Goal: Task Accomplishment & Management: Manage account settings

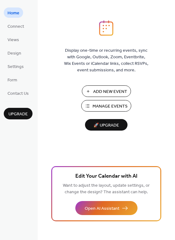
click at [103, 103] on span "Manage Events" at bounding box center [109, 106] width 35 height 7
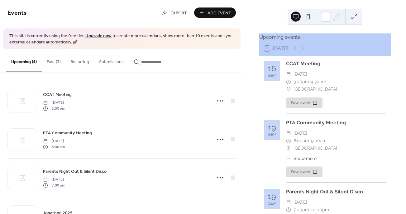
click at [53, 62] on button "Past (3)" at bounding box center [54, 60] width 24 height 22
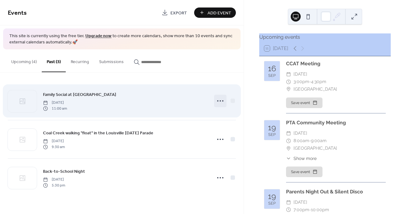
click at [220, 100] on circle at bounding box center [220, 100] width 1 height 1
click at [216, 92] on div "Family Social at [GEOGRAPHIC_DATA] [DATE] 11:00 am" at bounding box center [122, 101] width 228 height 38
click at [233, 101] on div at bounding box center [233, 100] width 4 height 4
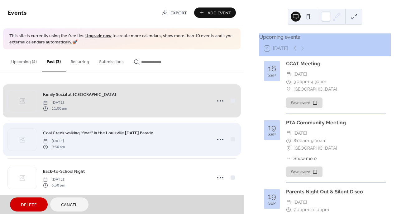
click at [235, 137] on span "Coal Creek walking "float" in the Louisville [DATE] Parade [DATE] 9:30 am" at bounding box center [122, 139] width 228 height 38
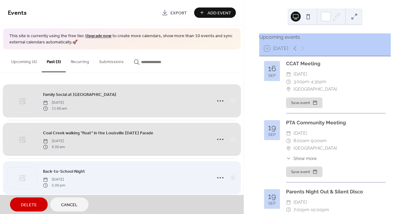
click at [234, 176] on span "Back-to-School Night [DATE] 5:30 pm" at bounding box center [122, 177] width 228 height 38
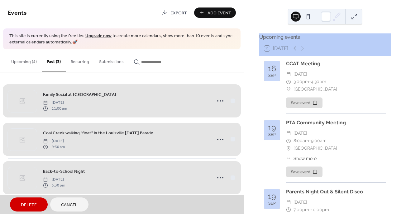
click at [31, 203] on span "Delete" at bounding box center [29, 204] width 16 height 7
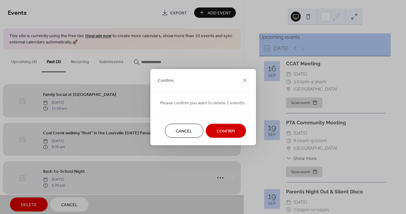
click at [212, 131] on button "Confirm" at bounding box center [226, 130] width 40 height 14
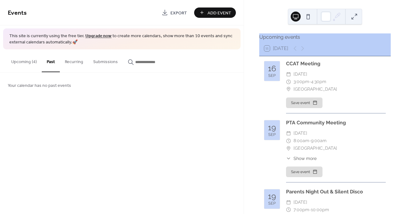
click at [27, 61] on button "Upcoming (4)" at bounding box center [24, 60] width 36 height 22
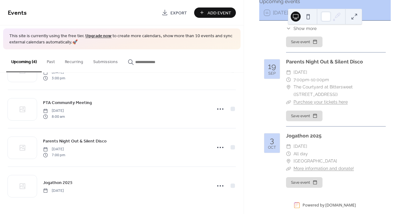
scroll to position [36, 0]
